Goal: Information Seeking & Learning: Learn about a topic

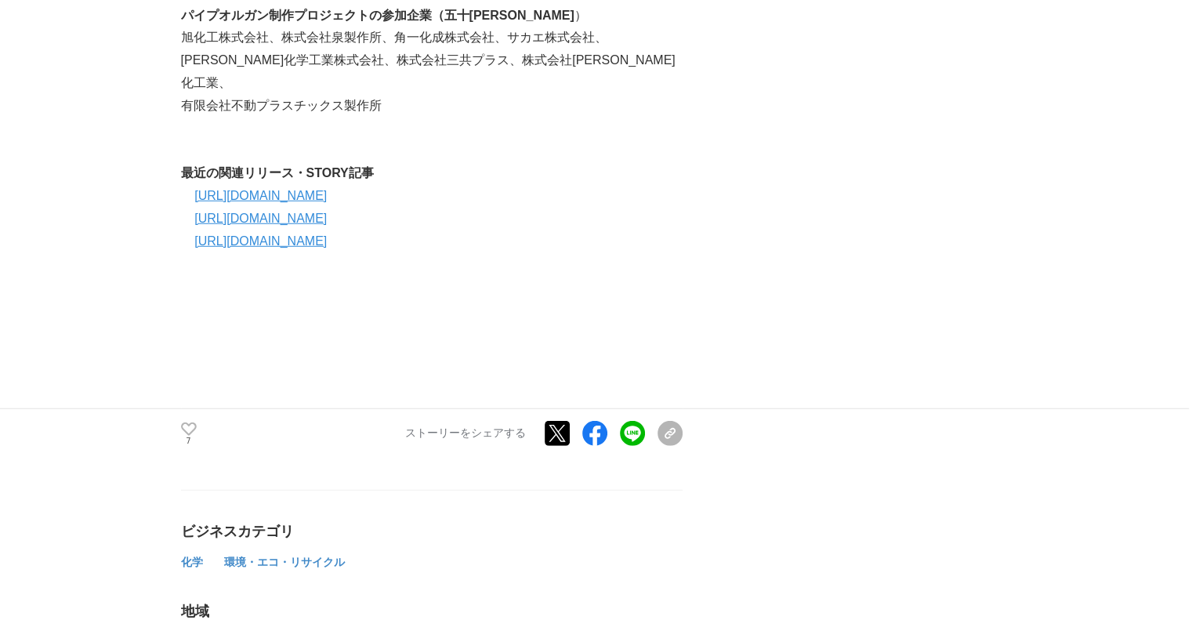
scroll to position [4387, 0]
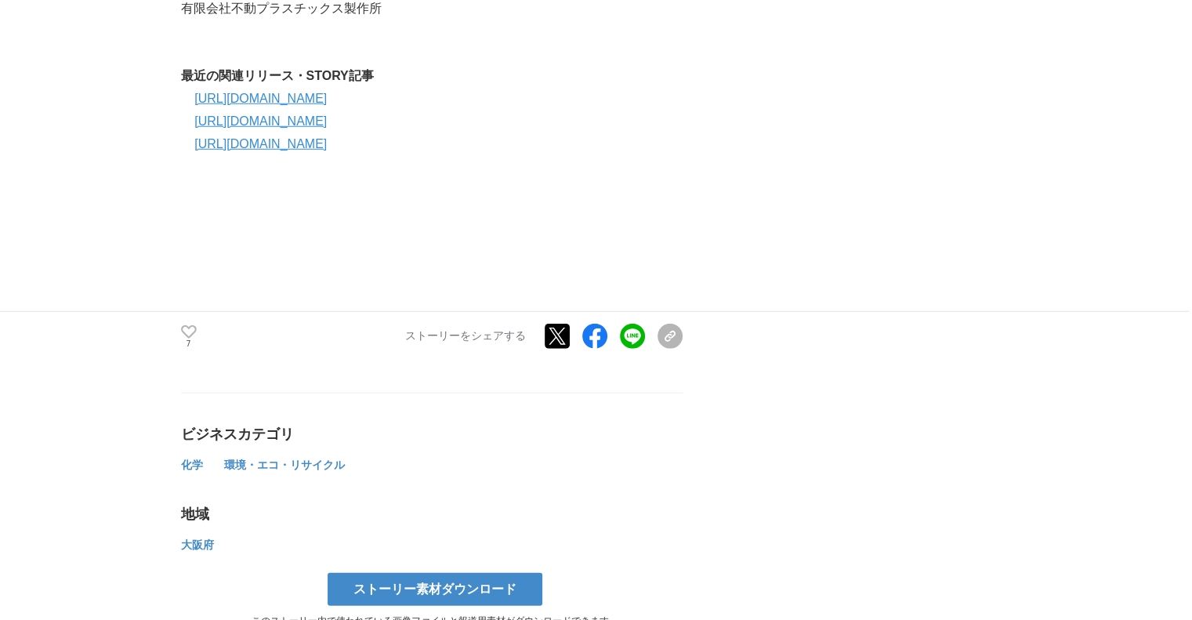
drag, startPoint x: 345, startPoint y: 191, endPoint x: 392, endPoint y: 190, distance: 47.8
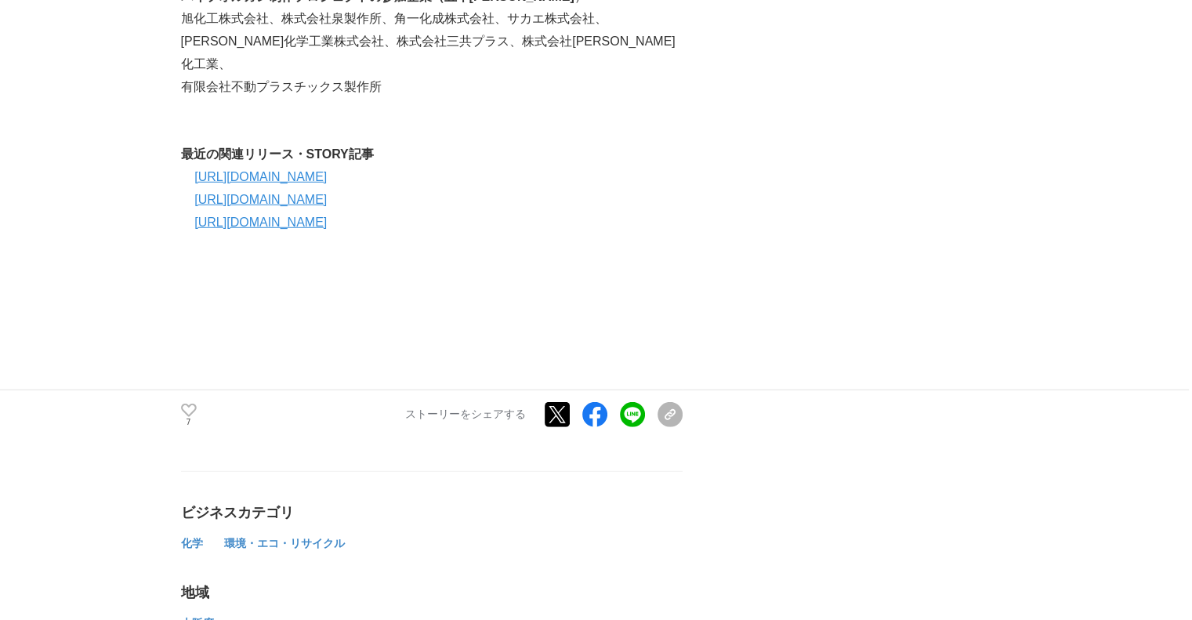
click at [360, 76] on p "[PERSON_NAME]化学工業株式会社、株式会社三共プラス、株式会社[PERSON_NAME]化工業、" at bounding box center [431, 53] width 501 height 45
drag, startPoint x: 382, startPoint y: 291, endPoint x: 440, endPoint y: 301, distance: 58.7
click at [440, 76] on p "[PERSON_NAME]化学工業株式会社、株式会社三共プラス、株式会社[PERSON_NAME]化工業、" at bounding box center [431, 53] width 501 height 45
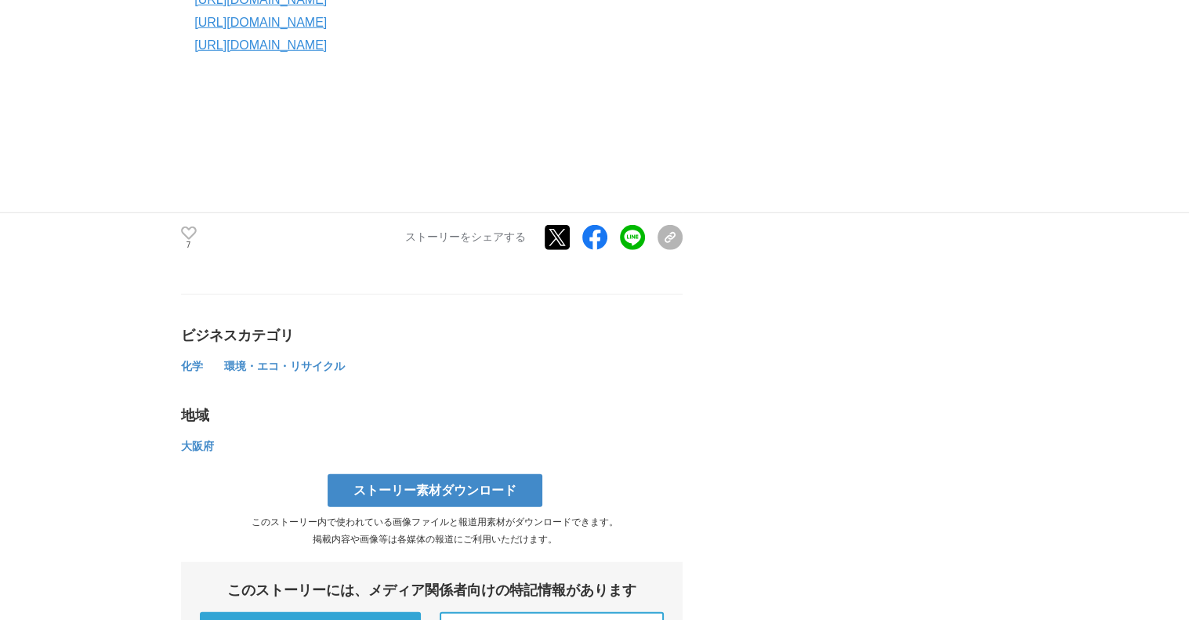
scroll to position [4387, 0]
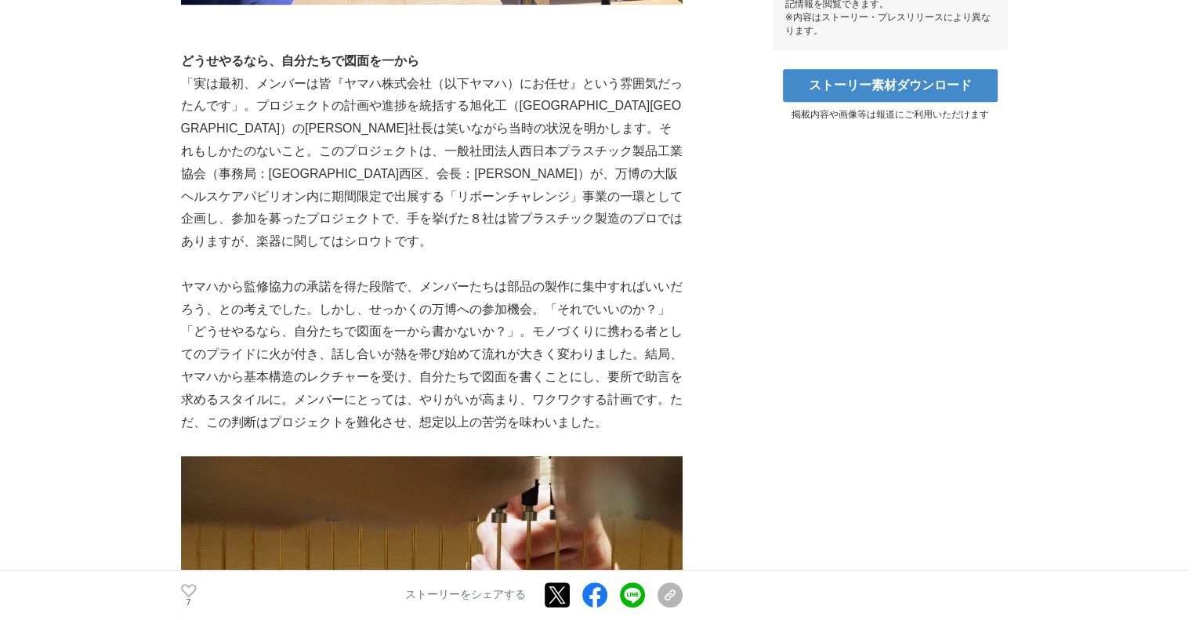
scroll to position [862, 0]
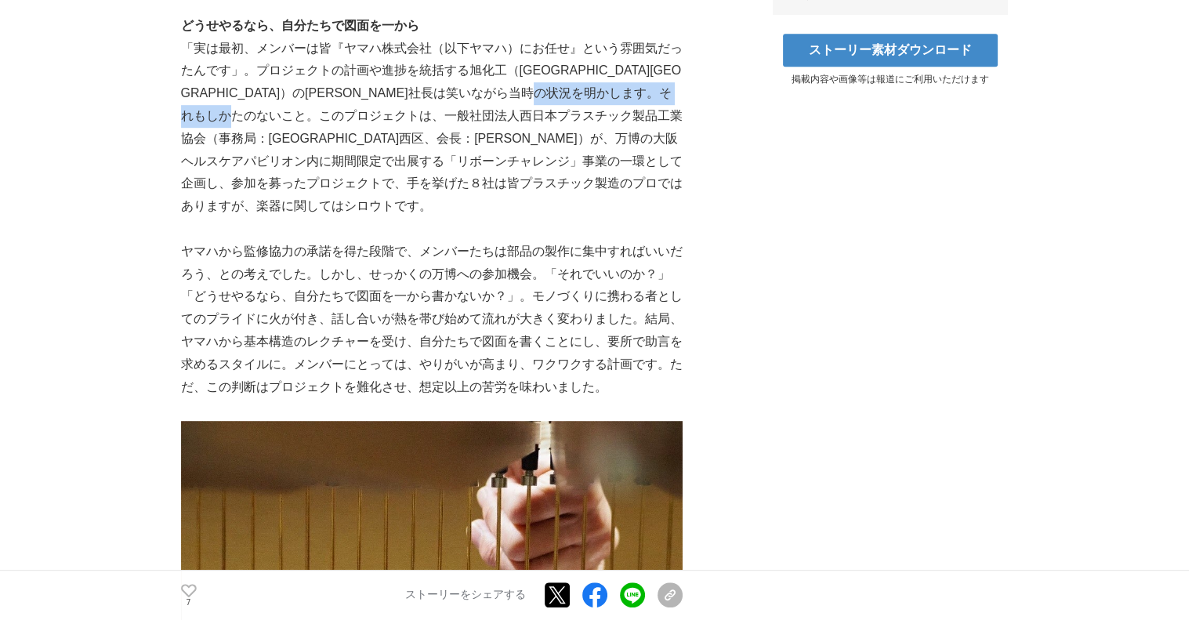
drag, startPoint x: 251, startPoint y: 208, endPoint x: 437, endPoint y: 203, distance: 186.5
click at [437, 203] on p "「実は最初、メンバーは皆『ヤマハ株式会社（以下ヤマハ）にお任せ』という雰囲気だったんです」。プロジェクトの計画や進捗を統括する旭化工（[GEOGRAPHIC_…" at bounding box center [431, 128] width 501 height 180
